Goal: Information Seeking & Learning: Learn about a topic

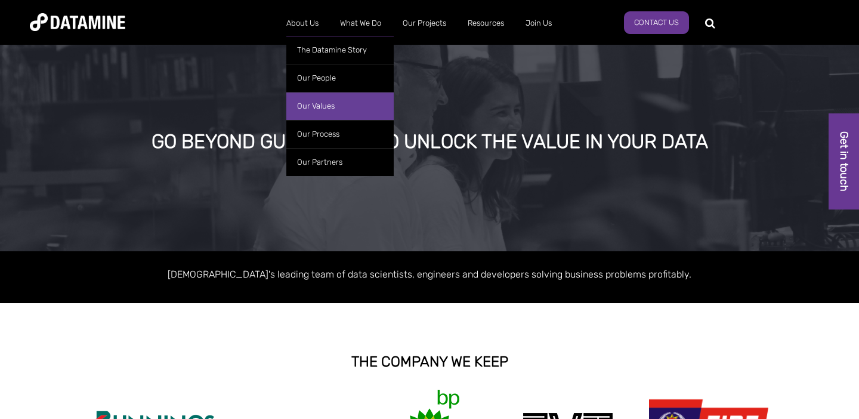
click at [316, 99] on link "Our Values" at bounding box center [339, 106] width 107 height 28
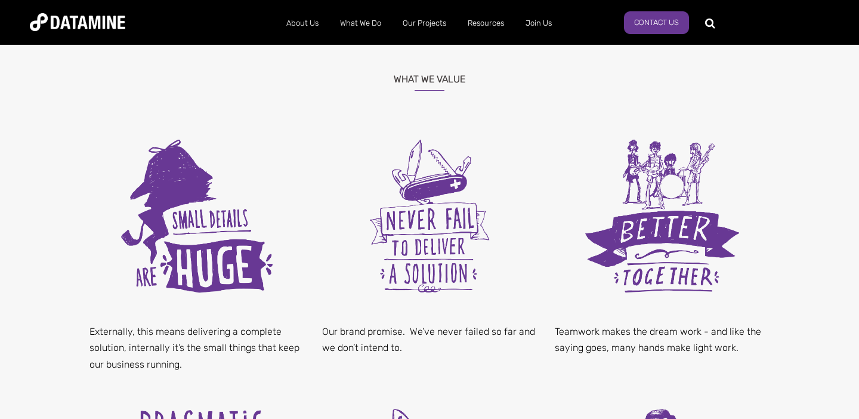
scroll to position [328, 0]
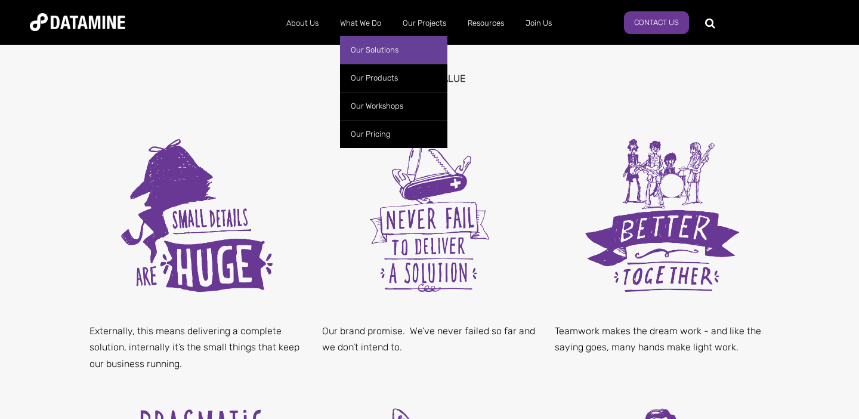
click at [360, 45] on link "Our Solutions" at bounding box center [393, 50] width 107 height 28
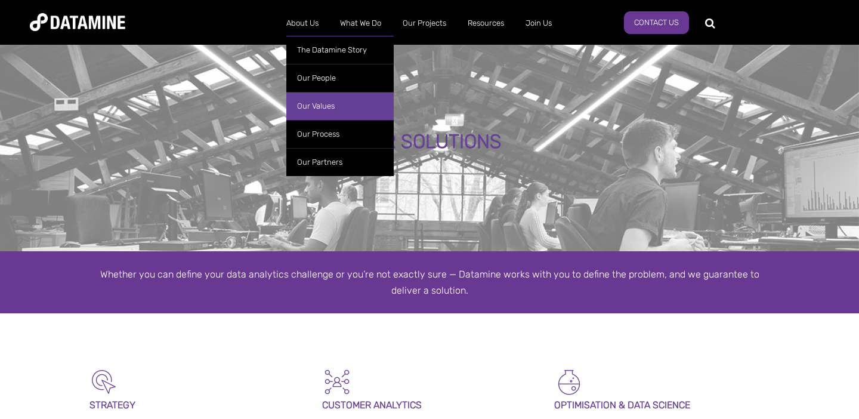
click at [323, 107] on link "Our Values" at bounding box center [339, 106] width 107 height 28
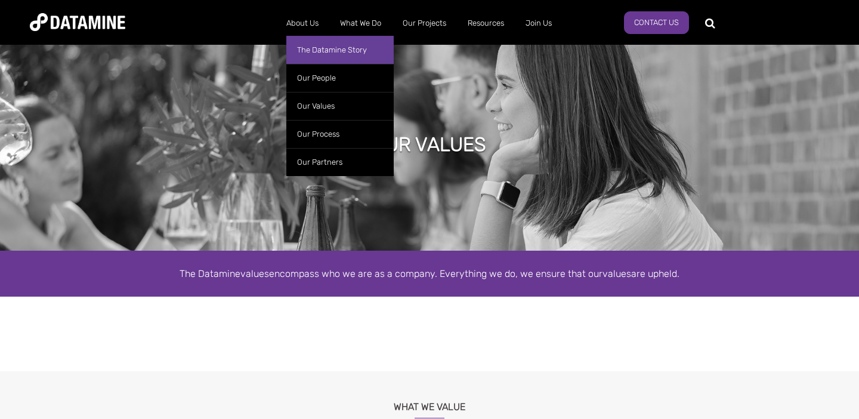
click at [339, 53] on link "The Datamine Story" at bounding box center [339, 50] width 107 height 28
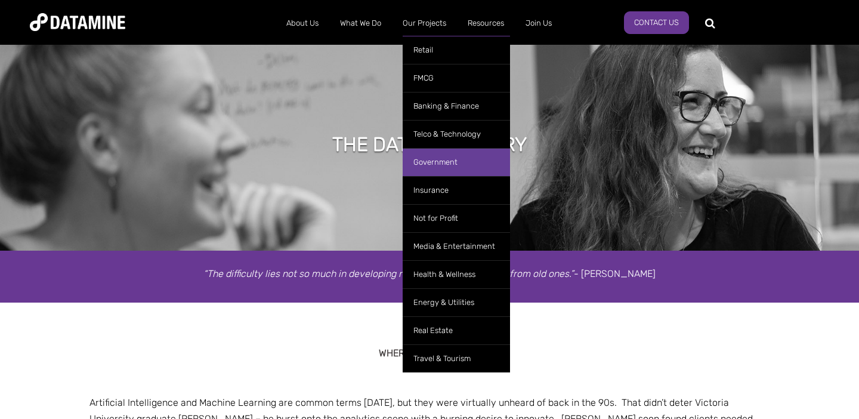
click at [457, 173] on link "Government" at bounding box center [456, 162] width 107 height 28
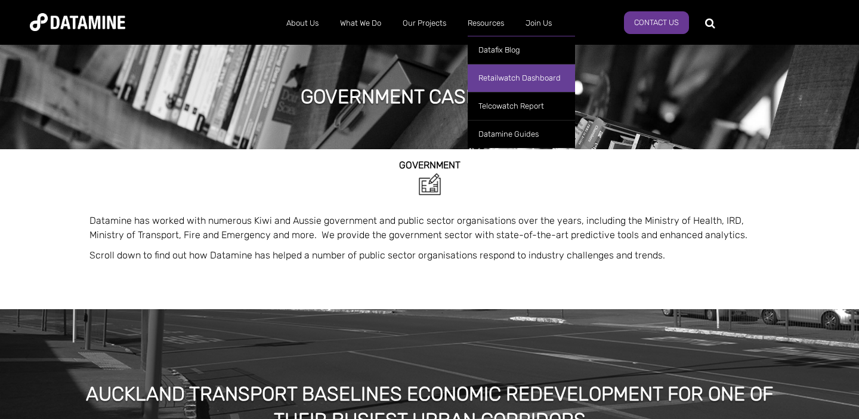
click at [513, 71] on link "Retailwatch Dashboard" at bounding box center [521, 78] width 107 height 28
